Goal: Book appointment/travel/reservation

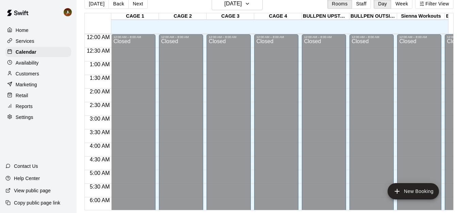
scroll to position [342, 0]
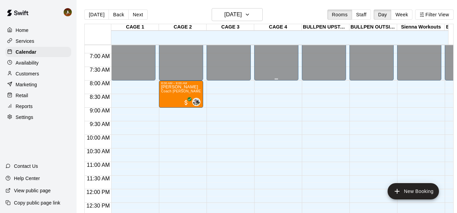
scroll to position [132, 0]
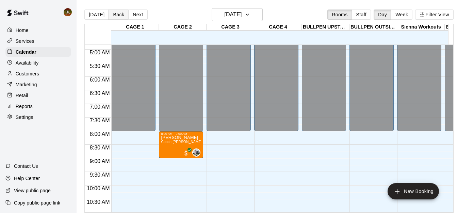
click at [116, 14] on button "Back" at bounding box center [119, 15] width 20 height 10
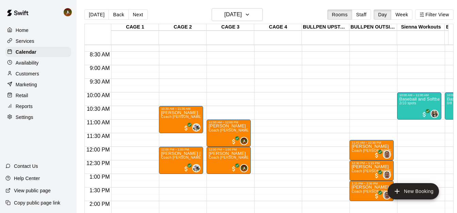
scroll to position [302, 0]
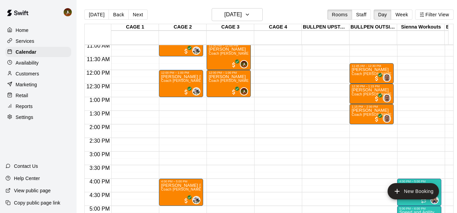
click at [122, 15] on button "Back" at bounding box center [119, 15] width 20 height 10
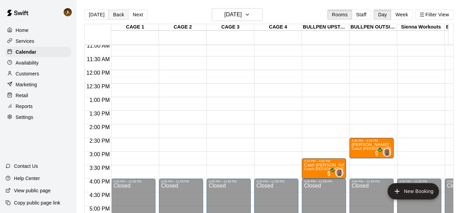
click at [119, 18] on button "Back" at bounding box center [119, 15] width 20 height 10
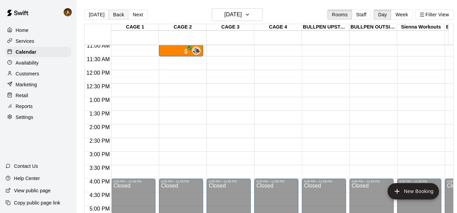
click at [117, 14] on button "Back" at bounding box center [119, 15] width 20 height 10
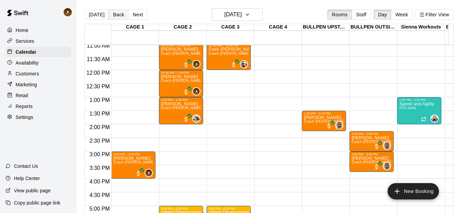
click at [114, 17] on button "Back" at bounding box center [119, 15] width 20 height 10
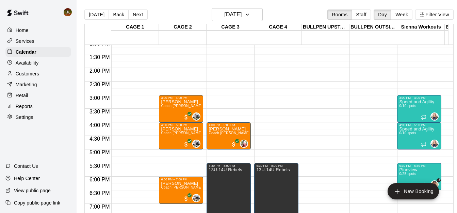
scroll to position [370, 0]
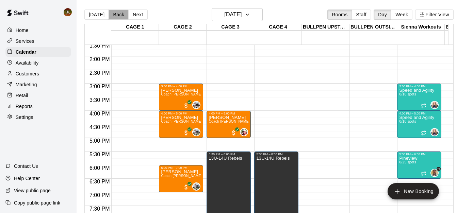
click at [112, 14] on button "Back" at bounding box center [119, 15] width 20 height 10
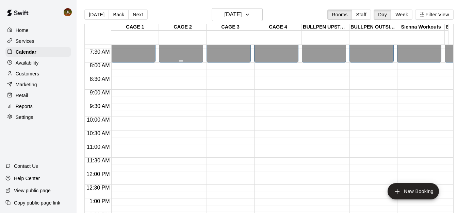
scroll to position [200, 0]
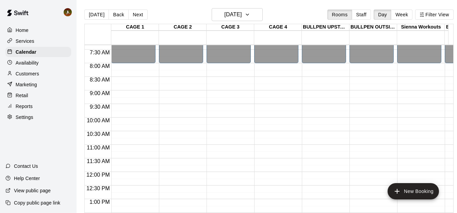
drag, startPoint x: 121, startPoint y: 15, endPoint x: 124, endPoint y: 17, distance: 3.8
click at [120, 15] on button "Back" at bounding box center [119, 15] width 20 height 10
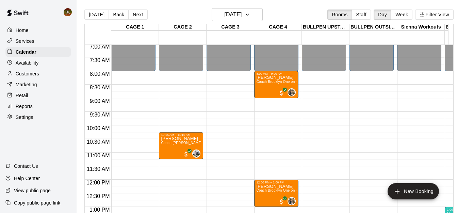
scroll to position [166, 0]
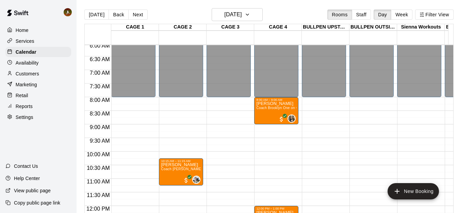
click at [118, 17] on button "Back" at bounding box center [119, 15] width 20 height 10
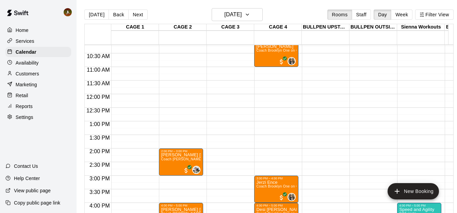
scroll to position [274, 0]
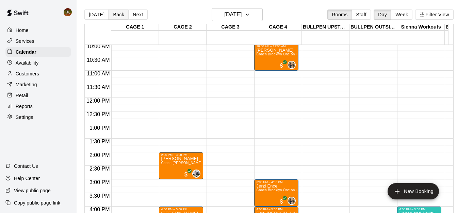
click at [118, 18] on button "Back" at bounding box center [119, 15] width 20 height 10
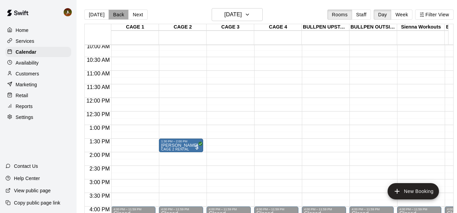
click at [118, 18] on button "Back" at bounding box center [119, 15] width 20 height 10
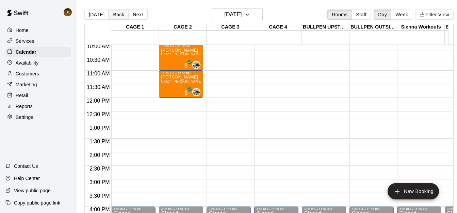
click at [118, 18] on button "Back" at bounding box center [119, 15] width 20 height 10
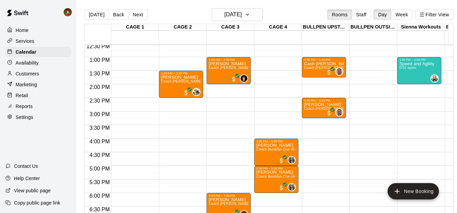
scroll to position [376, 0]
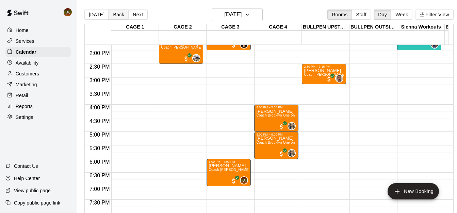
click at [117, 16] on button "Back" at bounding box center [119, 15] width 20 height 10
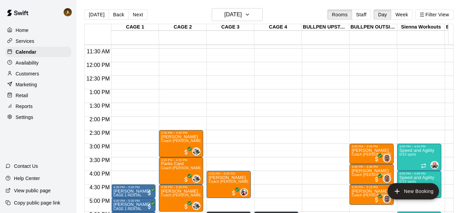
scroll to position [308, 0]
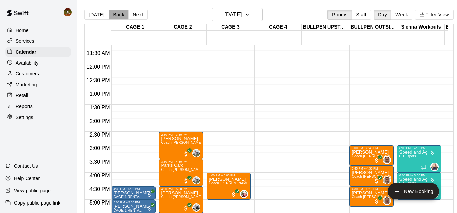
click at [122, 13] on button "Back" at bounding box center [119, 15] width 20 height 10
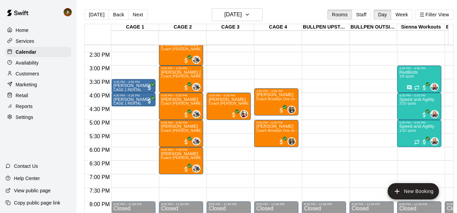
scroll to position [376, 0]
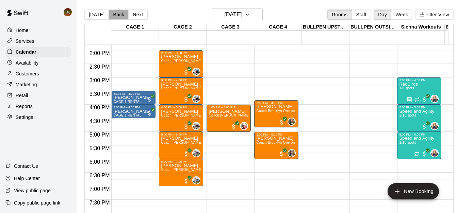
click at [118, 14] on button "Back" at bounding box center [119, 15] width 20 height 10
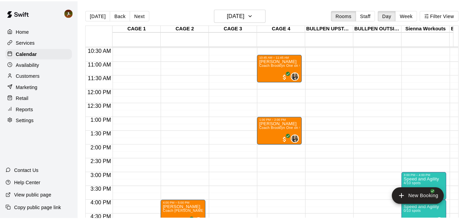
scroll to position [274, 0]
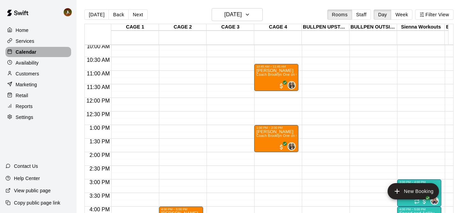
click at [21, 52] on p "Calendar" at bounding box center [26, 52] width 21 height 7
click at [96, 10] on button "[DATE]" at bounding box center [96, 15] width 25 height 10
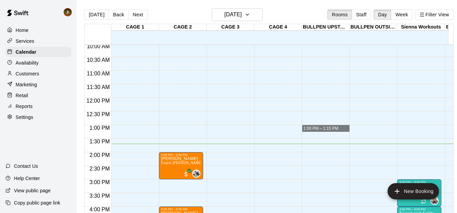
drag, startPoint x: 310, startPoint y: 127, endPoint x: 316, endPoint y: 127, distance: 5.8
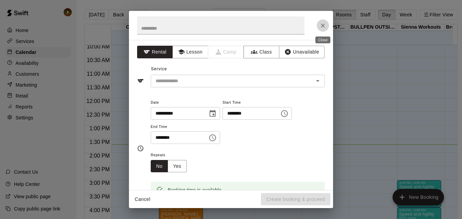
click at [323, 27] on icon "Close" at bounding box center [323, 25] width 7 height 7
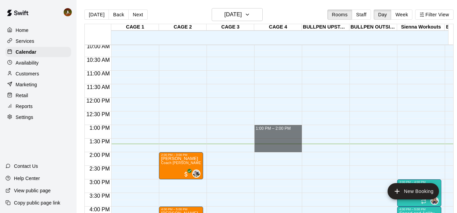
drag, startPoint x: 283, startPoint y: 128, endPoint x: 283, endPoint y: 149, distance: 21.1
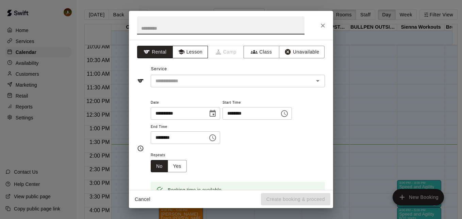
click at [194, 57] on button "Lesson" at bounding box center [191, 52] width 36 height 13
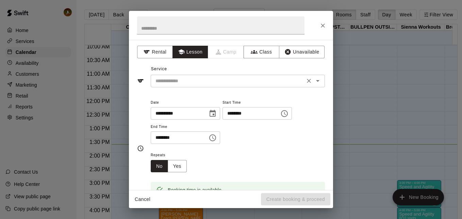
drag, startPoint x: 255, startPoint y: 85, endPoint x: 245, endPoint y: 86, distance: 10.0
click at [255, 85] on div "​" at bounding box center [238, 81] width 174 height 13
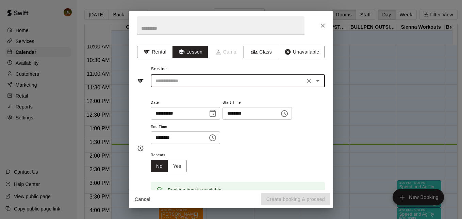
click at [227, 78] on input "text" at bounding box center [228, 81] width 150 height 9
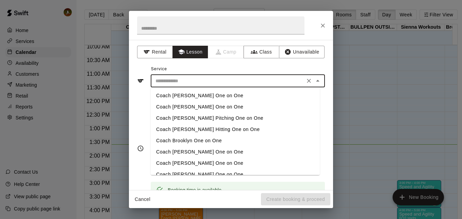
click at [206, 141] on li "Coach Brooklyn One on One" at bounding box center [235, 140] width 169 height 11
type input "**********"
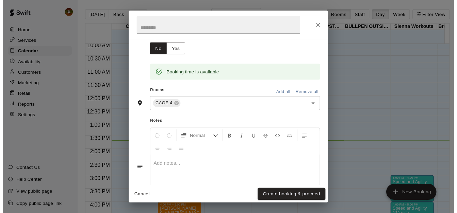
scroll to position [0, 0]
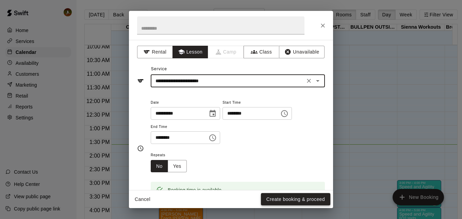
click at [285, 198] on button "Create booking & proceed" at bounding box center [295, 199] width 69 height 13
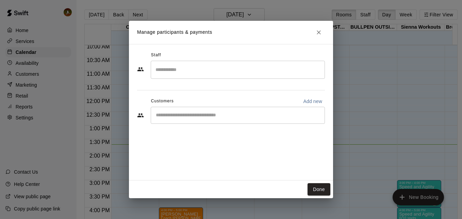
click at [192, 69] on input "Search staff" at bounding box center [238, 70] width 168 height 12
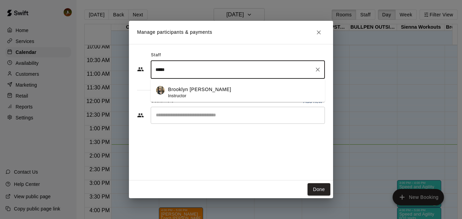
click at [166, 93] on li "Brooklyn [PERSON_NAME] Instructor" at bounding box center [238, 90] width 174 height 23
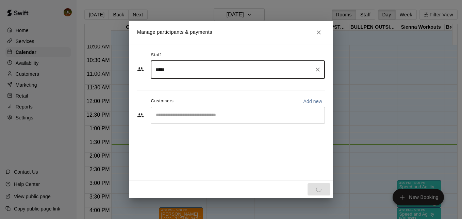
type input "*****"
click at [192, 117] on input "Start typing to search customers..." at bounding box center [238, 115] width 168 height 7
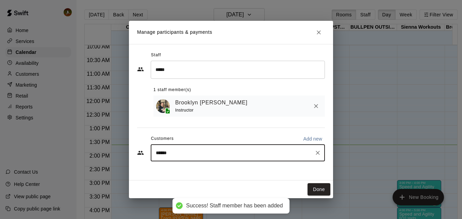
type input "*******"
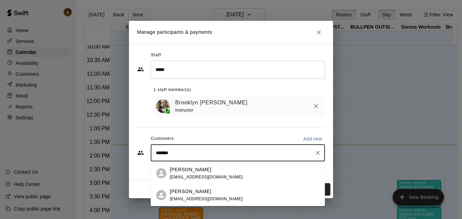
click at [190, 196] on span "[EMAIL_ADDRESS][DOMAIN_NAME]" at bounding box center [206, 198] width 73 height 5
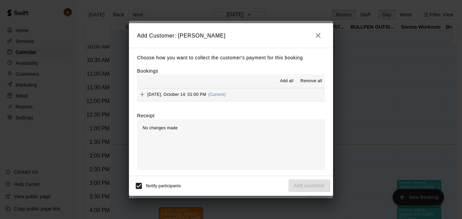
click at [142, 95] on icon "Add" at bounding box center [142, 94] width 4 height 4
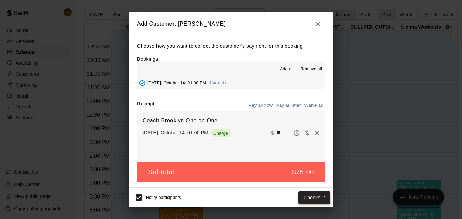
click at [309, 199] on button "Checkout" at bounding box center [315, 197] width 32 height 13
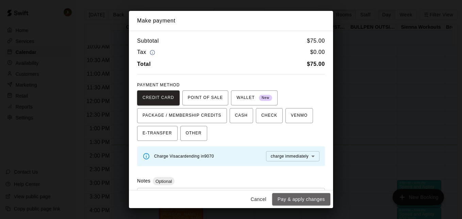
click at [305, 198] on button "Pay & apply changes" at bounding box center [301, 199] width 58 height 13
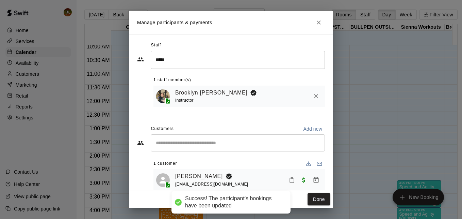
click at [289, 182] on icon "Mark attendance" at bounding box center [292, 180] width 6 height 6
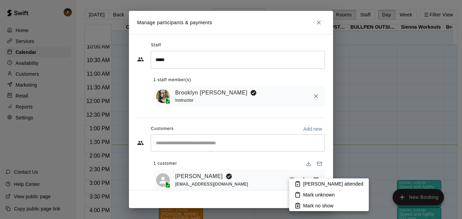
click at [306, 183] on p "[PERSON_NAME] attended" at bounding box center [333, 183] width 60 height 7
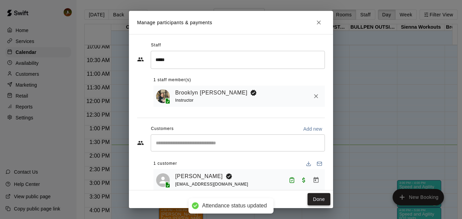
click at [325, 197] on button "Done" at bounding box center [319, 199] width 23 height 13
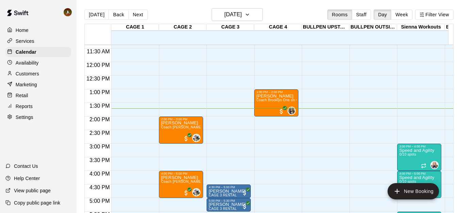
scroll to position [308, 0]
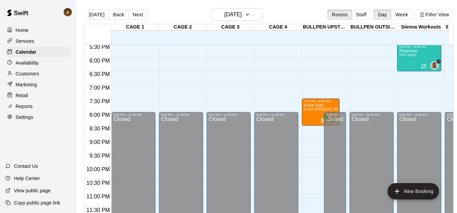
scroll to position [410, 0]
